Goal: Task Accomplishment & Management: Use online tool/utility

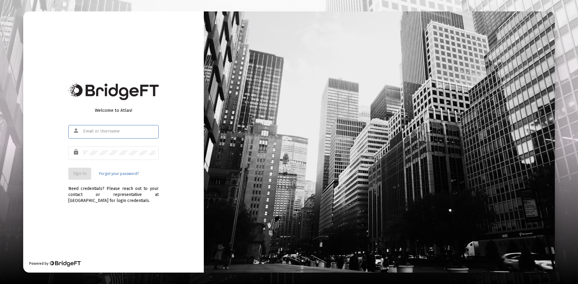
type input "[PERSON_NAME][EMAIL_ADDRESS][DOMAIN_NAME]"
drag, startPoint x: 82, startPoint y: 174, endPoint x: 82, endPoint y: 170, distance: 4.0
click at [81, 174] on span "Sign In" at bounding box center [79, 173] width 13 height 5
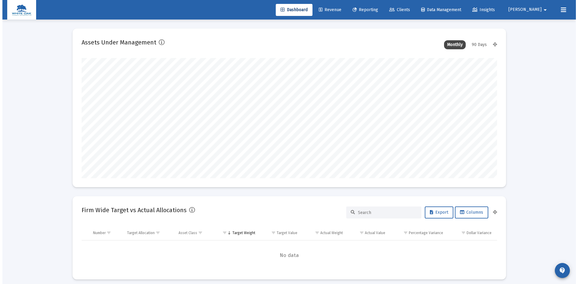
scroll to position [120, 223]
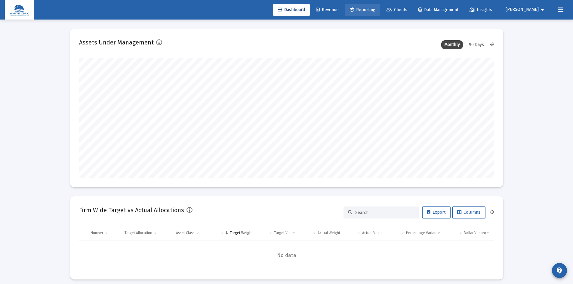
click at [375, 11] on span "Reporting" at bounding box center [363, 9] width 26 height 5
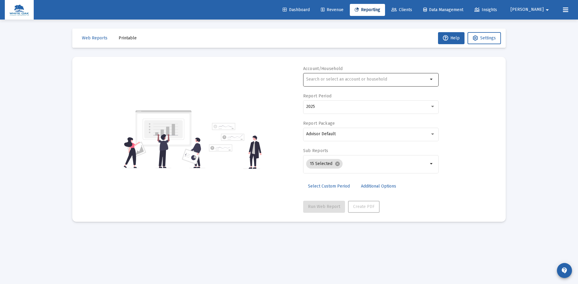
click at [320, 76] on div at bounding box center [367, 79] width 122 height 15
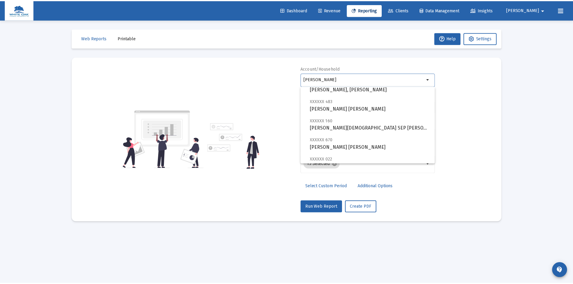
scroll to position [60, 0]
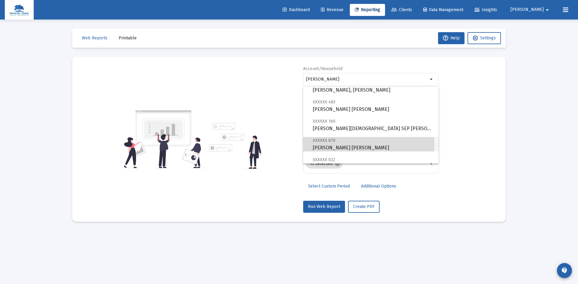
click at [345, 146] on span "XXXXXX 670 [PERSON_NAME] [PERSON_NAME]" at bounding box center [373, 144] width 121 height 15
type input "[PERSON_NAME] [PERSON_NAME]"
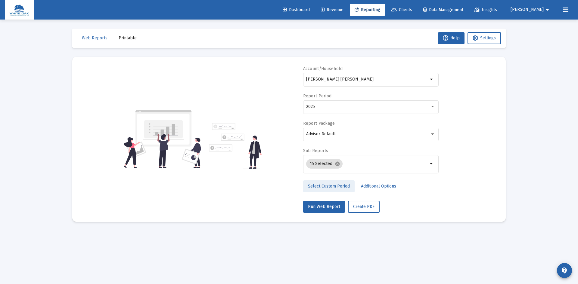
click at [337, 186] on span "Select Custom Period" at bounding box center [329, 186] width 42 height 5
click at [365, 106] on icon "Open calendar" at bounding box center [364, 106] width 6 height 6
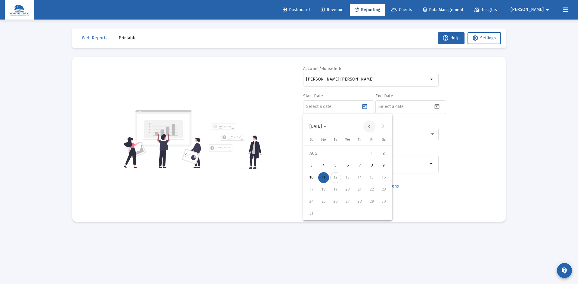
click at [368, 128] on button "Previous month" at bounding box center [369, 127] width 12 height 12
click at [369, 128] on button "Previous month" at bounding box center [369, 127] width 12 height 12
click at [359, 179] on div "10" at bounding box center [359, 177] width 11 height 11
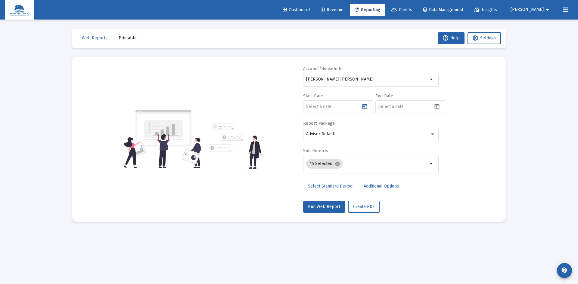
type input "[DATE]"
click at [438, 108] on icon "Open calendar" at bounding box center [436, 106] width 6 height 6
click at [396, 177] on div "11" at bounding box center [395, 177] width 11 height 11
type input "[DATE]"
click at [385, 133] on div "Advisor Default" at bounding box center [368, 134] width 124 height 5
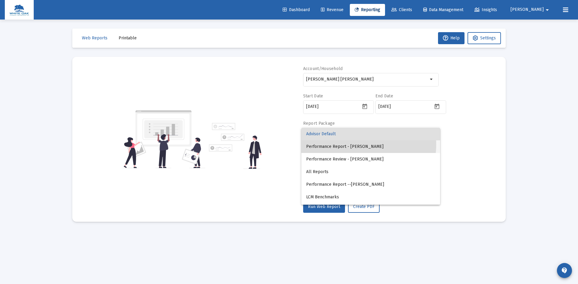
click at [354, 145] on span "Performance Report - [PERSON_NAME]" at bounding box center [370, 146] width 129 height 13
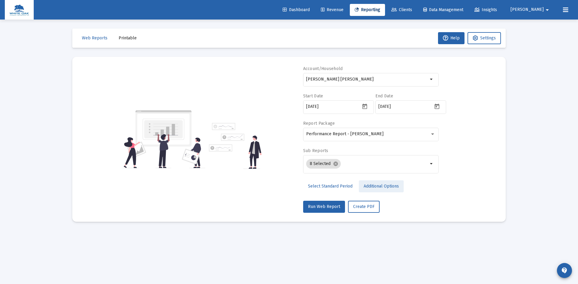
click at [374, 186] on span "Additional Options" at bounding box center [380, 186] width 35 height 5
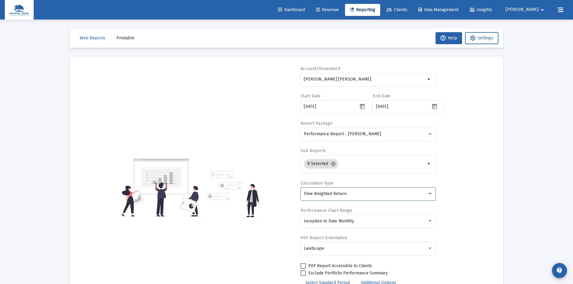
click at [368, 193] on div "Time Weighted Return" at bounding box center [366, 194] width 124 height 5
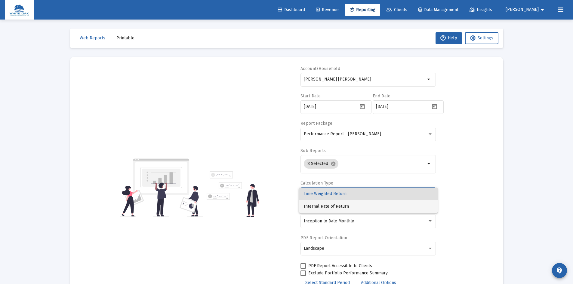
click at [319, 207] on span "Internal Rate of Return" at bounding box center [368, 206] width 129 height 13
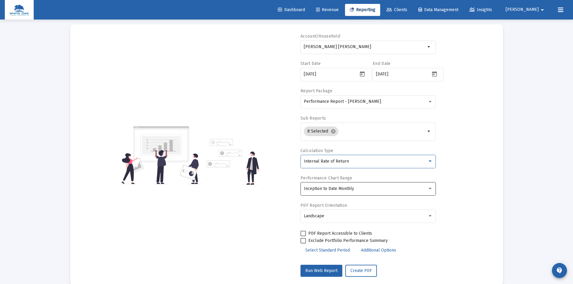
scroll to position [43, 0]
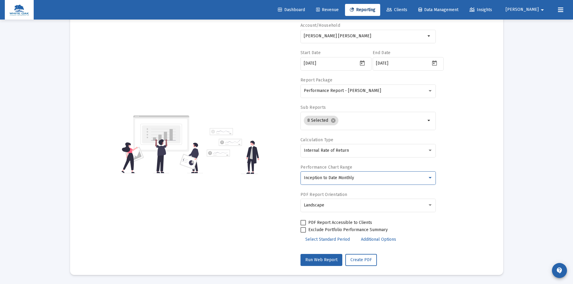
click at [377, 176] on div "Inception to Date Monthly" at bounding box center [366, 178] width 124 height 5
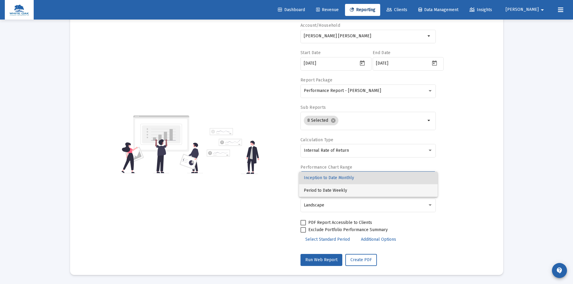
click at [341, 190] on span "Period to Date Weekly" at bounding box center [368, 190] width 129 height 13
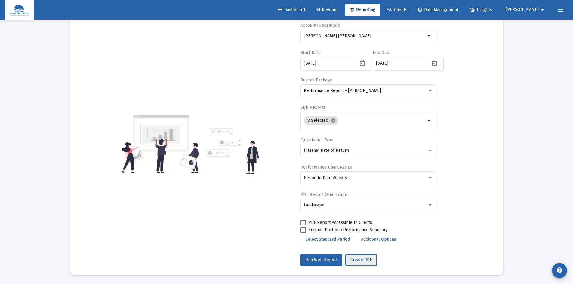
click at [359, 262] on span "Create PDF" at bounding box center [360, 259] width 21 height 5
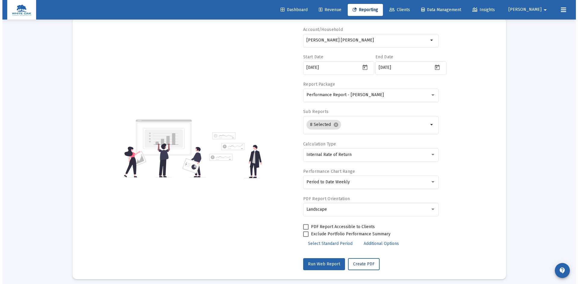
scroll to position [0, 0]
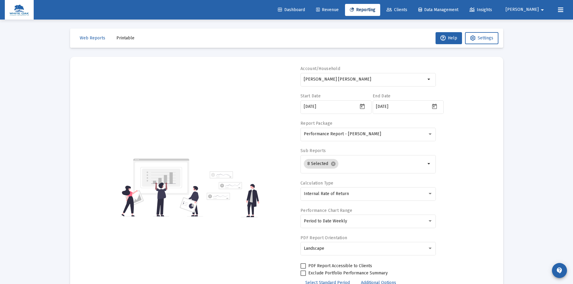
click at [121, 39] on span "Printable" at bounding box center [125, 37] width 18 height 5
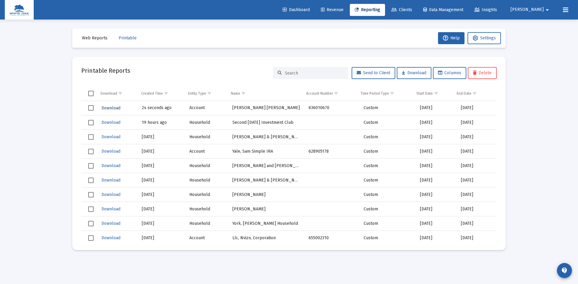
click at [112, 108] on span "Download" at bounding box center [110, 108] width 19 height 5
